Goal: Navigation & Orientation: Find specific page/section

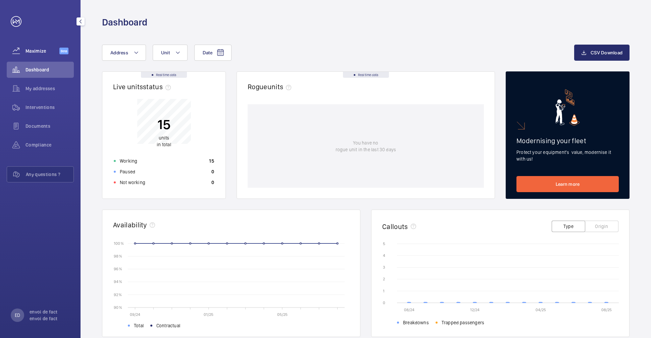
click at [43, 47] on div "Maximize Beta" at bounding box center [40, 51] width 67 height 16
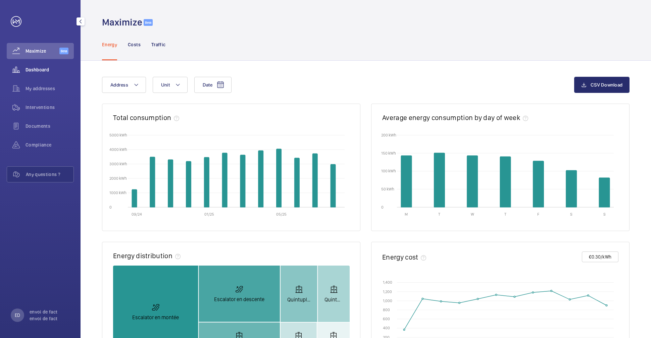
click at [44, 70] on span "Dashboard" at bounding box center [50, 69] width 48 height 7
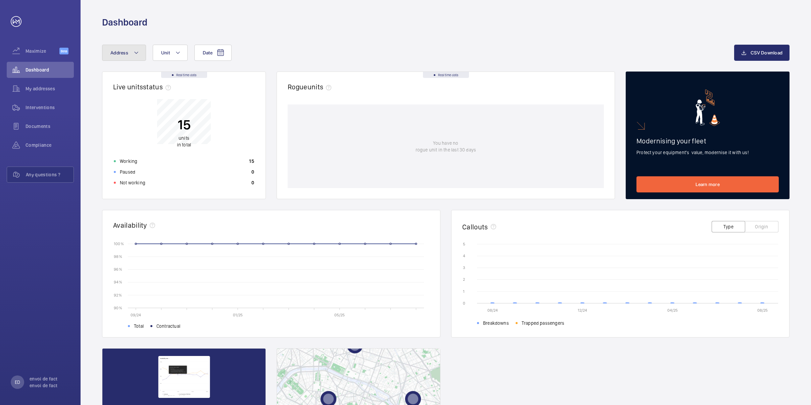
click at [138, 58] on button "Address" at bounding box center [124, 53] width 44 height 16
click at [152, 80] on input "text" at bounding box center [165, 78] width 117 height 14
click at [50, 338] on p "envoi de fact envoi de fact" at bounding box center [50, 381] width 40 height 13
click at [51, 306] on div at bounding box center [405, 202] width 811 height 405
